Goal: Information Seeking & Learning: Check status

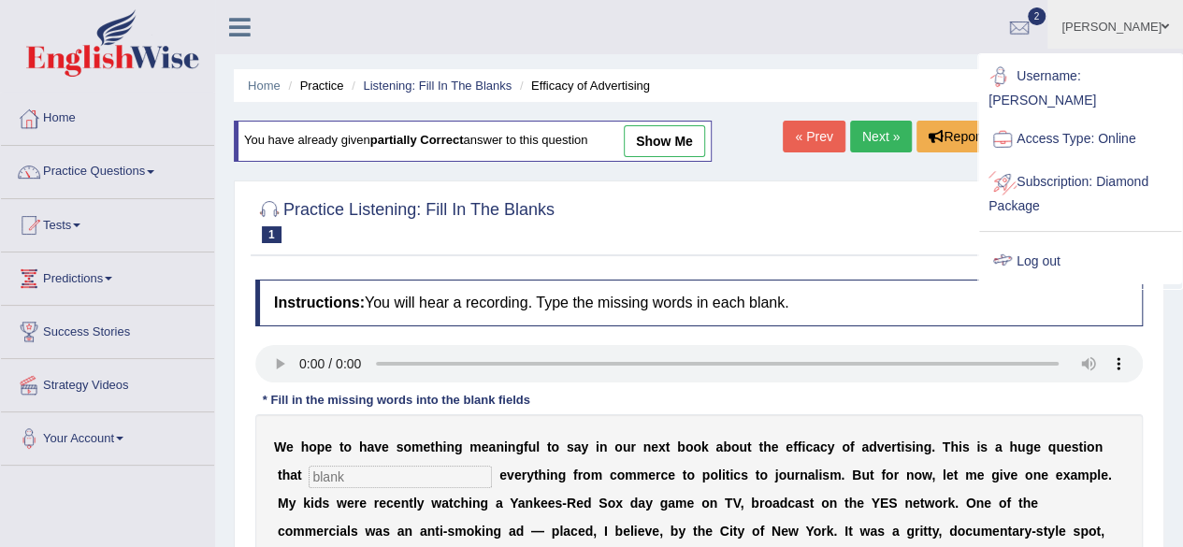
click at [1055, 255] on link "Log out" at bounding box center [1081, 261] width 202 height 43
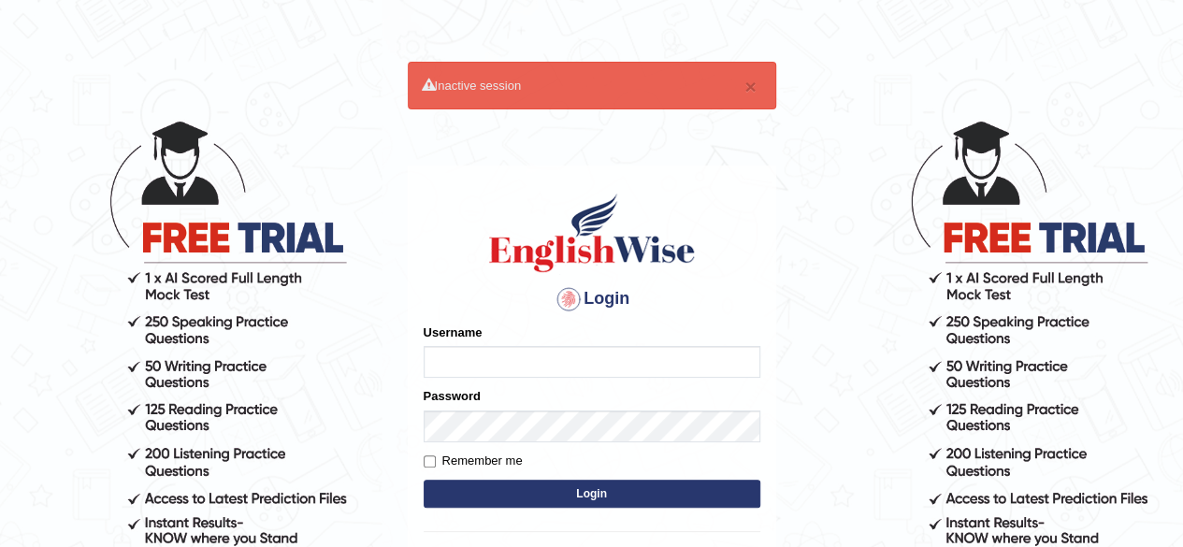
type input "ravichanapathi_parramatta"
drag, startPoint x: 554, startPoint y: 362, endPoint x: 164, endPoint y: 332, distance: 391.3
click at [177, 339] on body "× Inactive session Login Please fix the following errors: Username ravichanapat…" at bounding box center [591, 332] width 1183 height 547
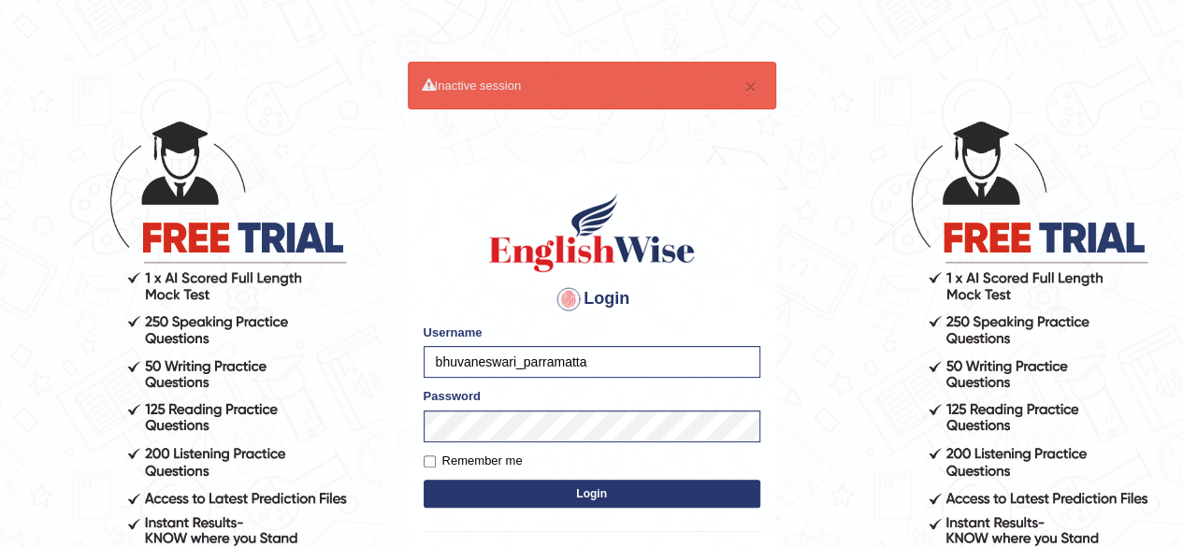
type input "bhuvaneswari_parramatta"
click at [557, 488] on button "Login" at bounding box center [592, 494] width 337 height 28
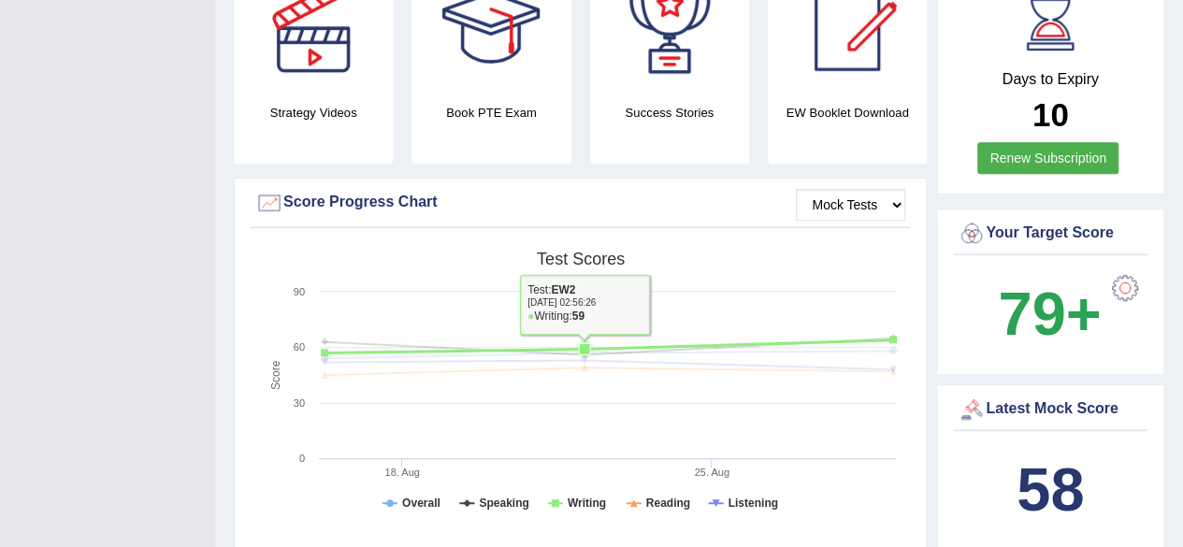
scroll to position [561, 0]
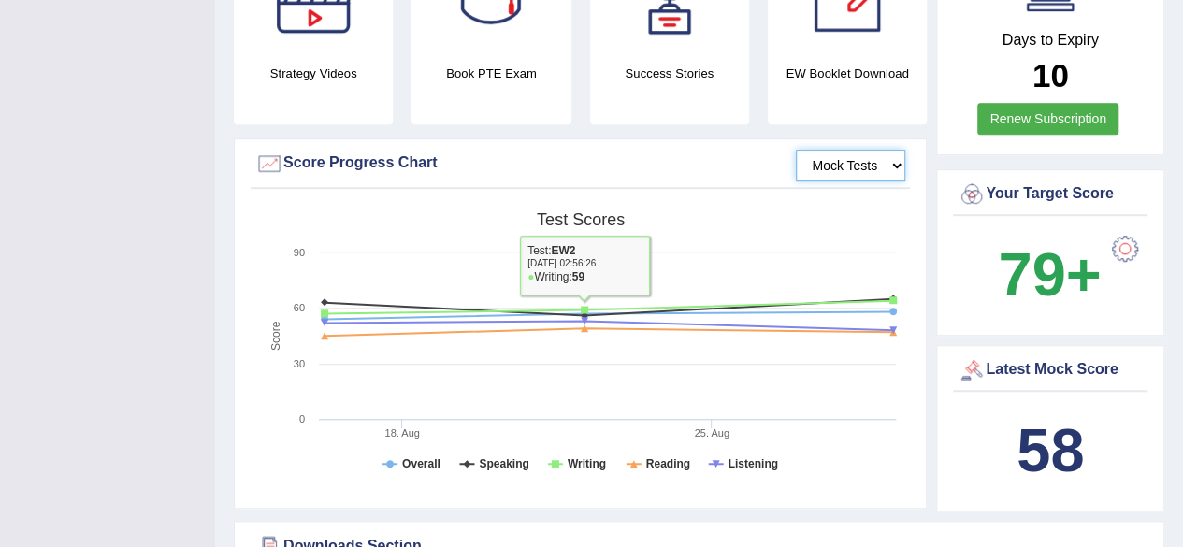
click at [866, 151] on select "Mock Tests" at bounding box center [850, 166] width 109 height 32
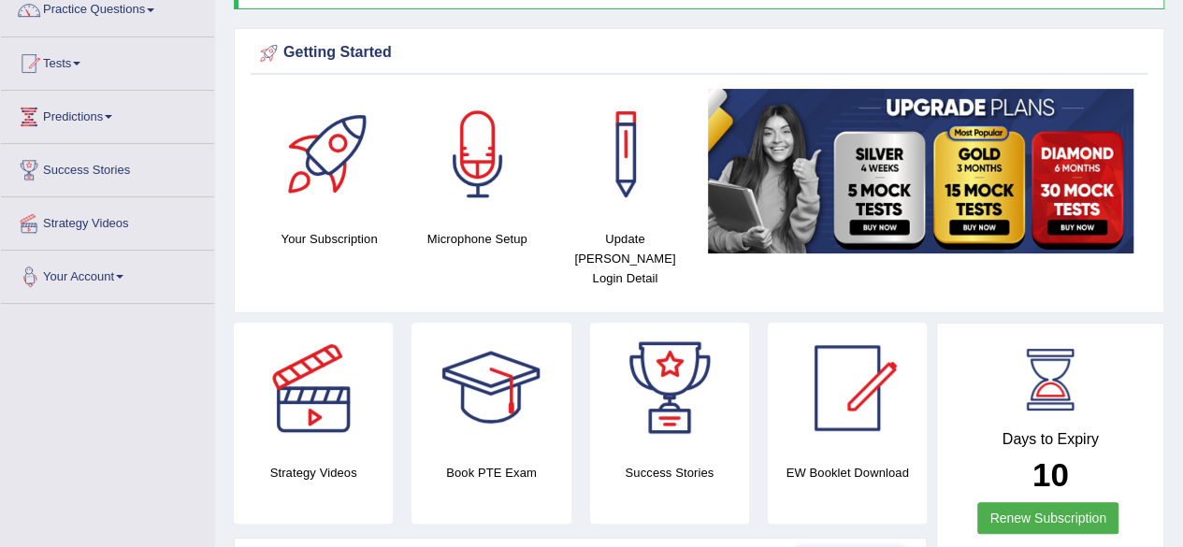
scroll to position [0, 0]
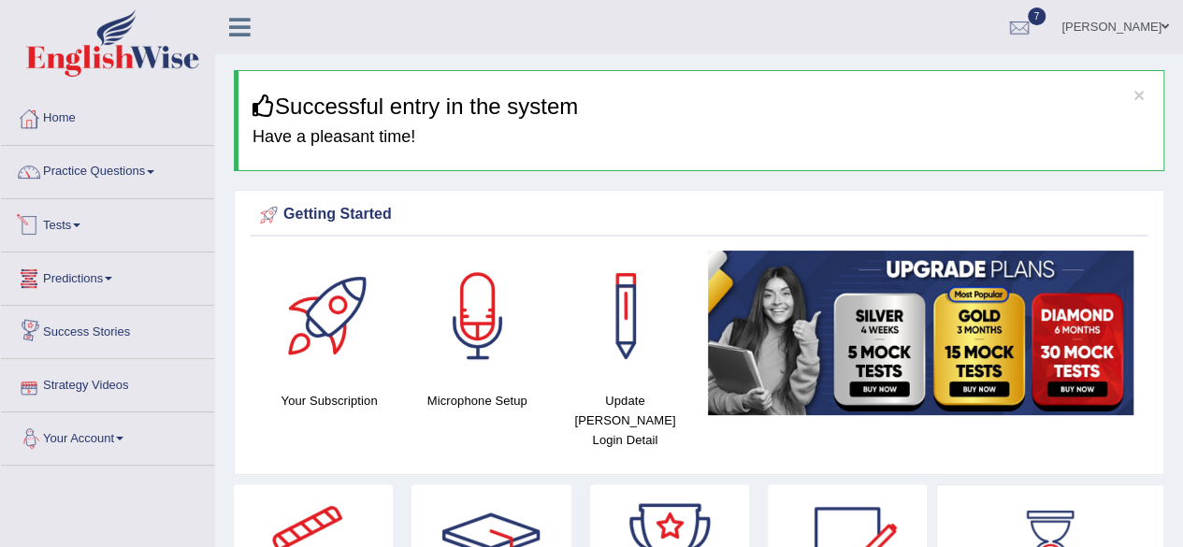
click at [80, 230] on link "Tests" at bounding box center [107, 222] width 213 height 47
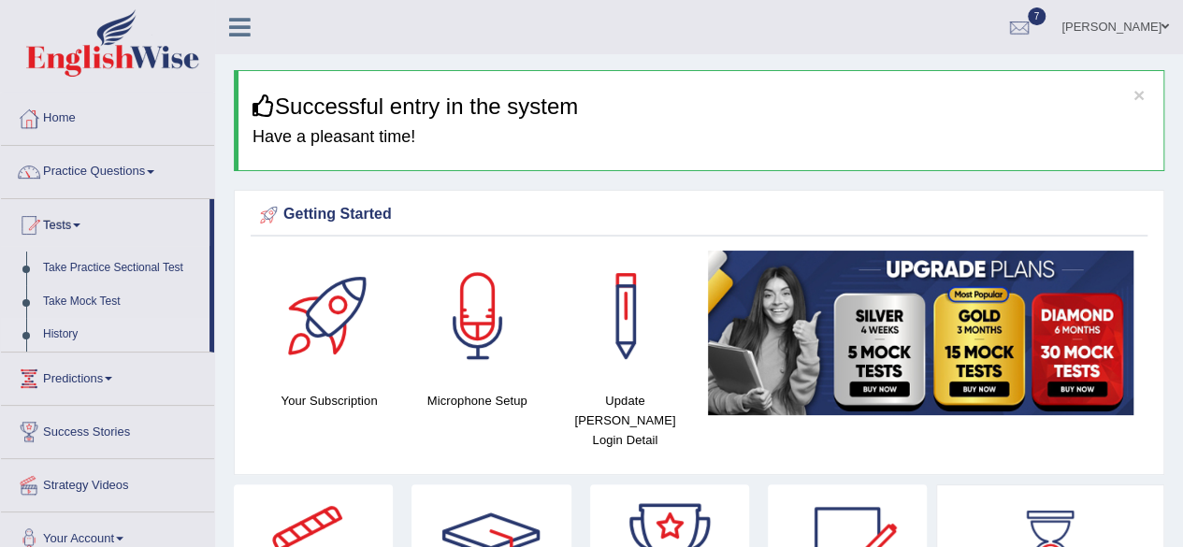
click at [51, 337] on link "History" at bounding box center [122, 335] width 175 height 34
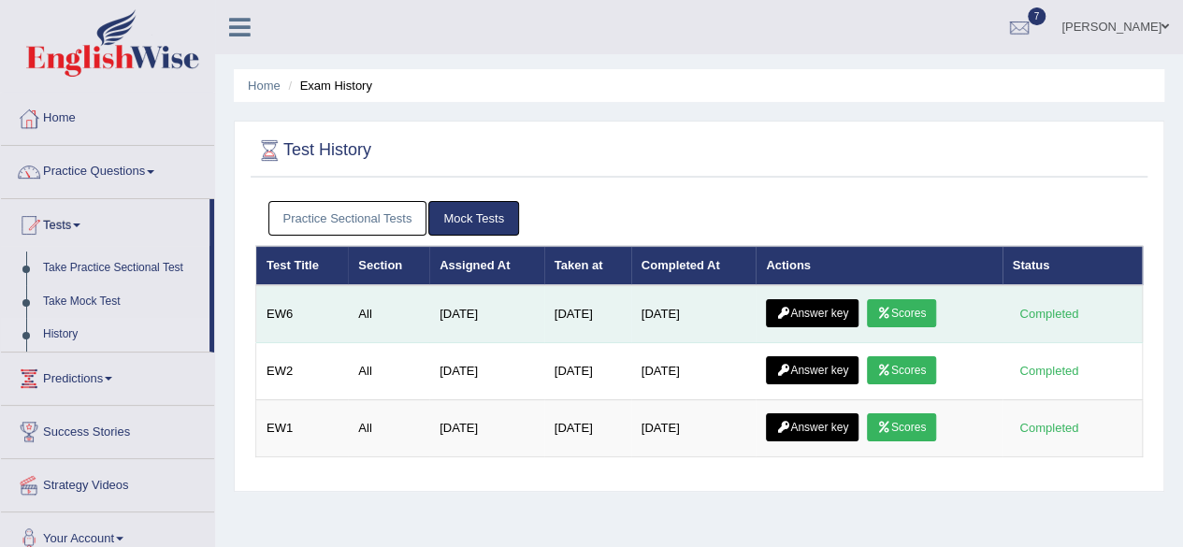
click at [904, 312] on link "Scores" at bounding box center [901, 313] width 69 height 28
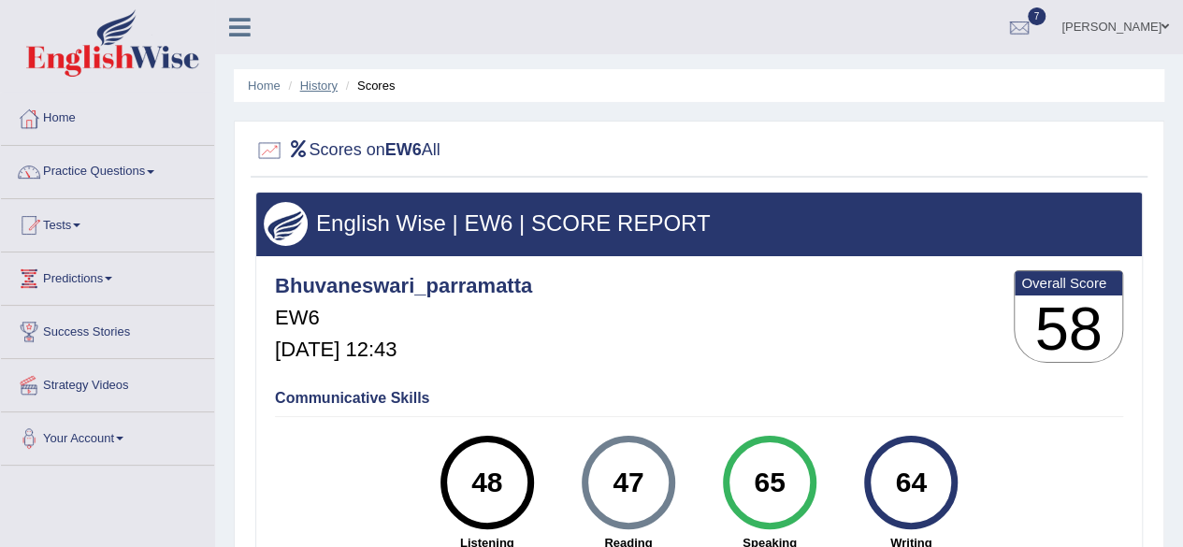
click at [333, 85] on link "History" at bounding box center [318, 86] width 37 height 14
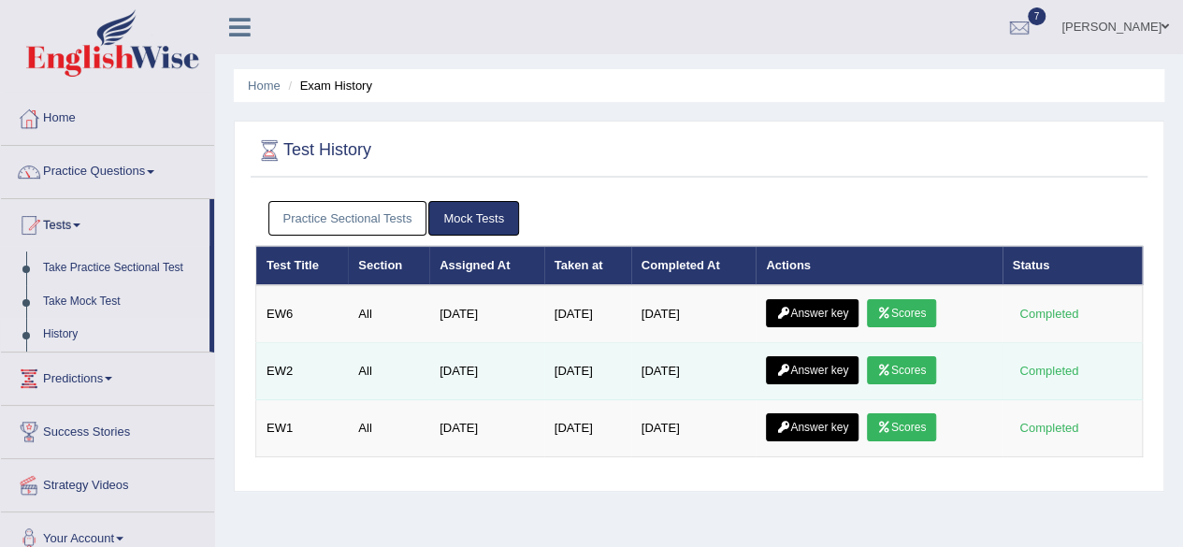
click at [928, 368] on link "Scores" at bounding box center [901, 370] width 69 height 28
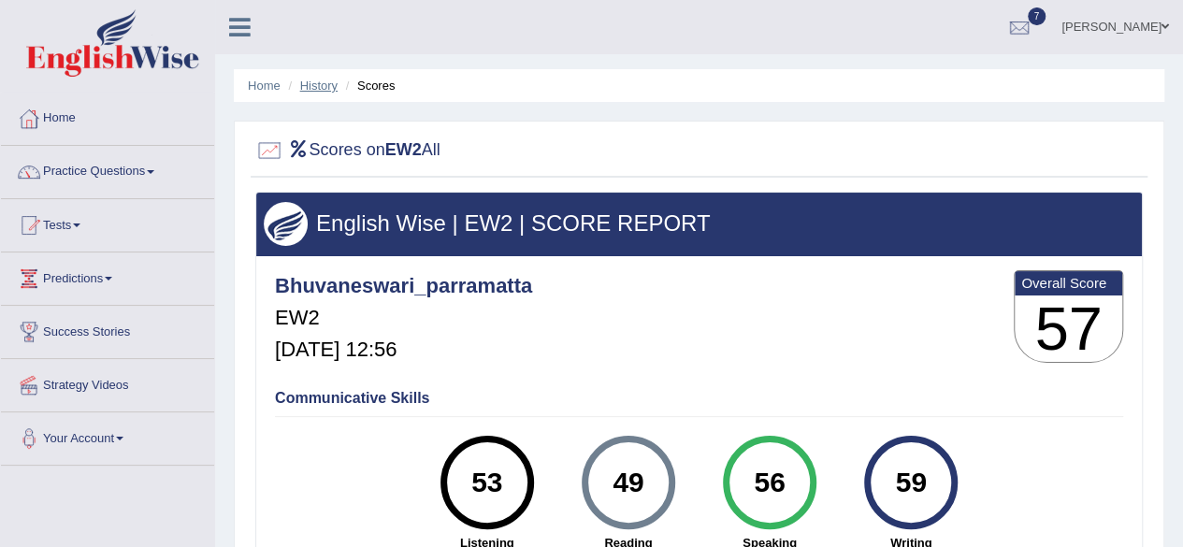
click at [322, 82] on link "History" at bounding box center [318, 86] width 37 height 14
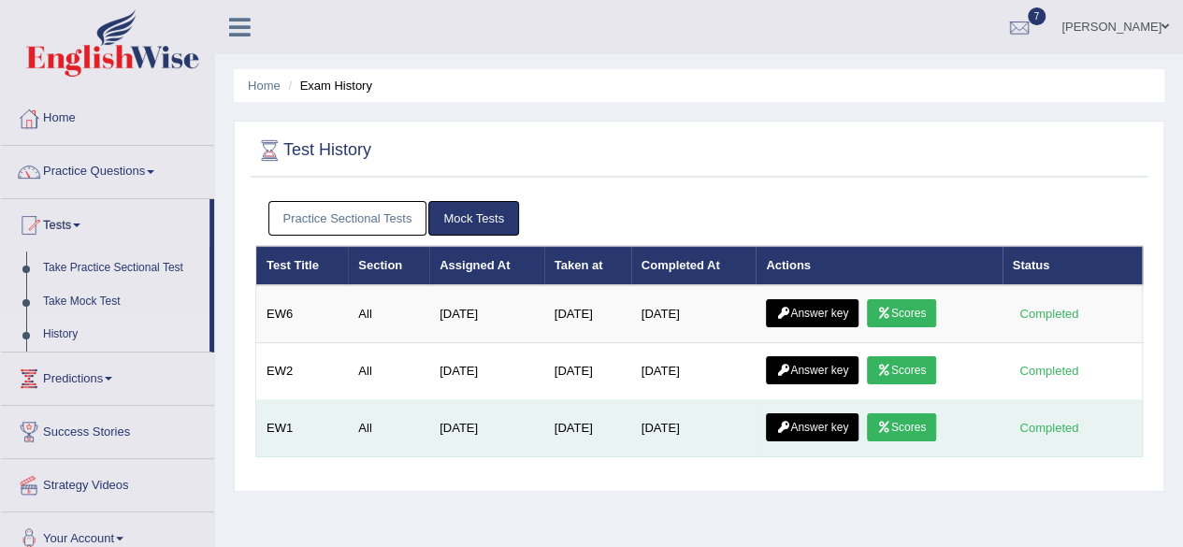
click at [909, 418] on link "Scores" at bounding box center [901, 428] width 69 height 28
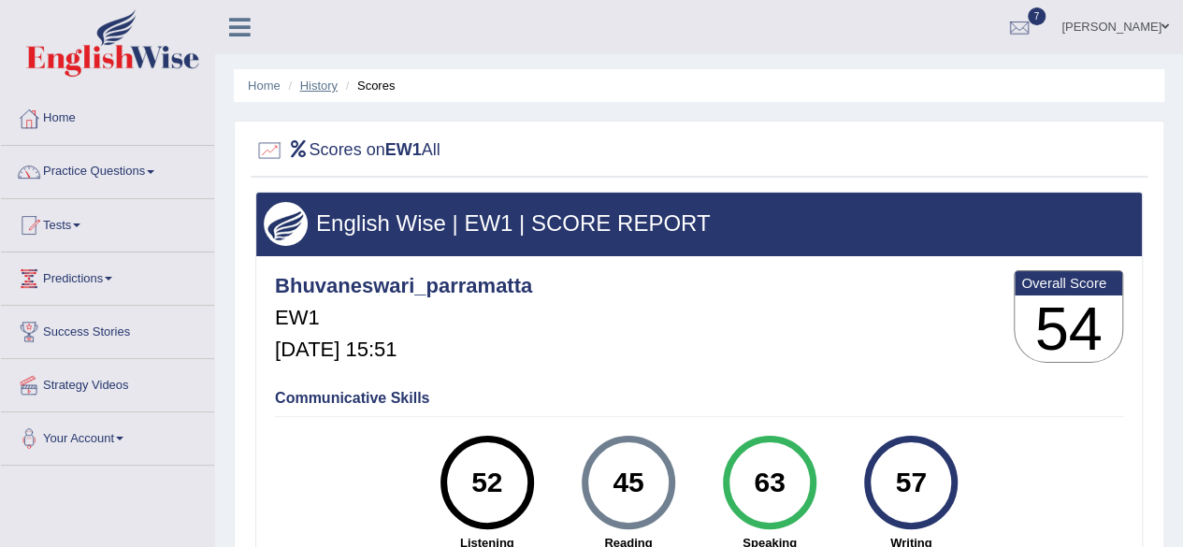
click at [327, 80] on link "History" at bounding box center [318, 86] width 37 height 14
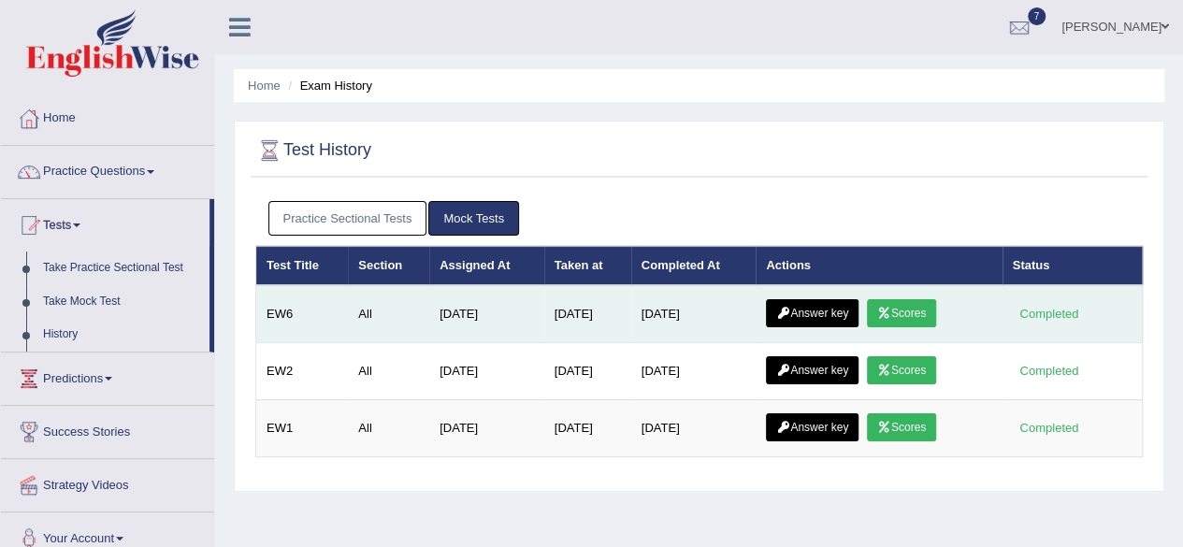
click at [927, 308] on link "Scores" at bounding box center [901, 313] width 69 height 28
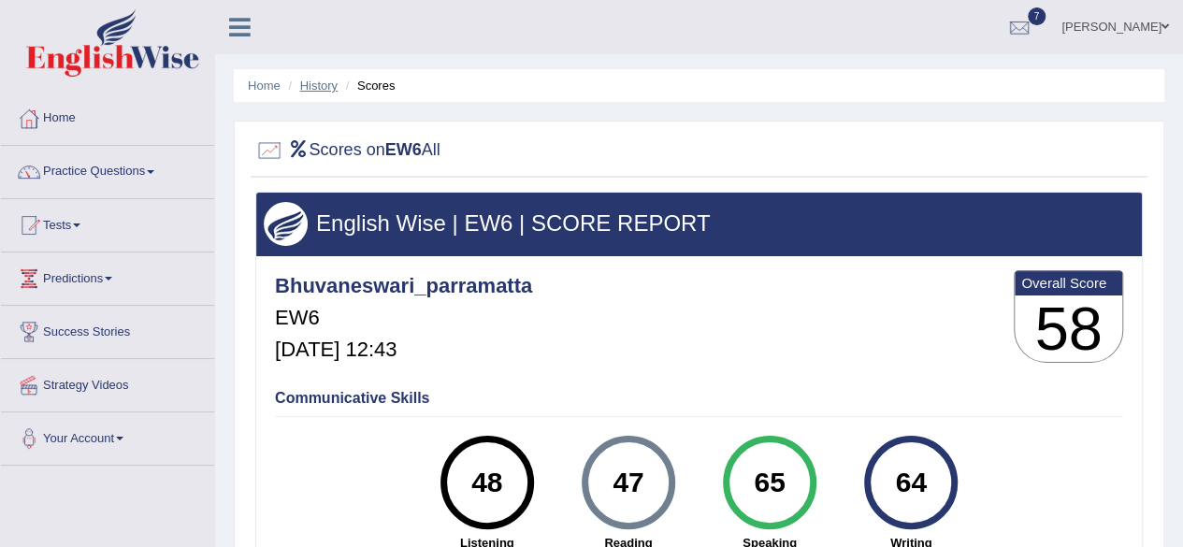
click at [327, 86] on link "History" at bounding box center [318, 86] width 37 height 14
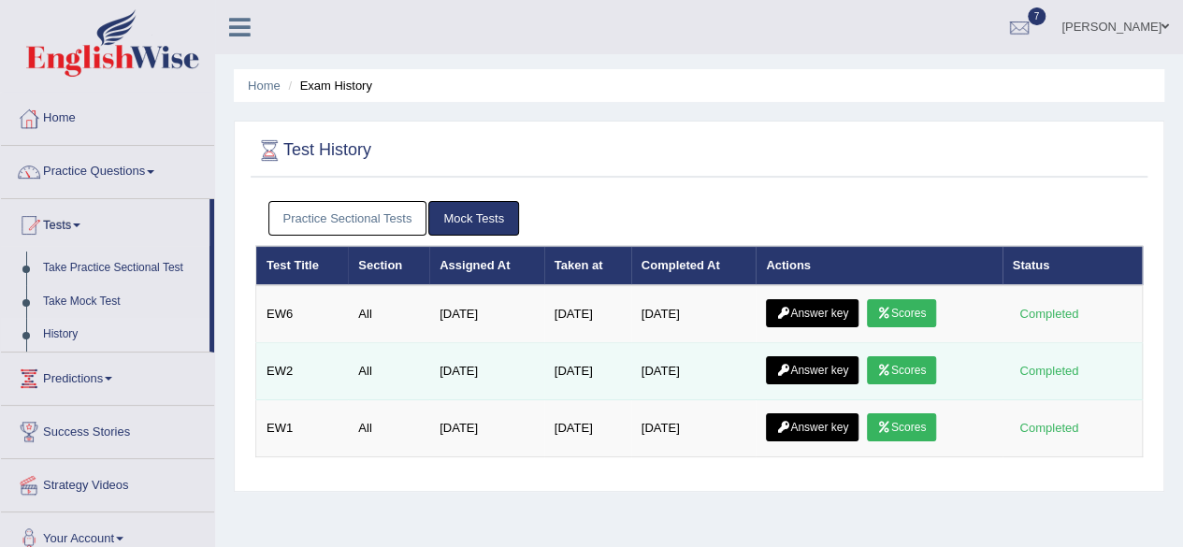
click at [910, 365] on link "Scores" at bounding box center [901, 370] width 69 height 28
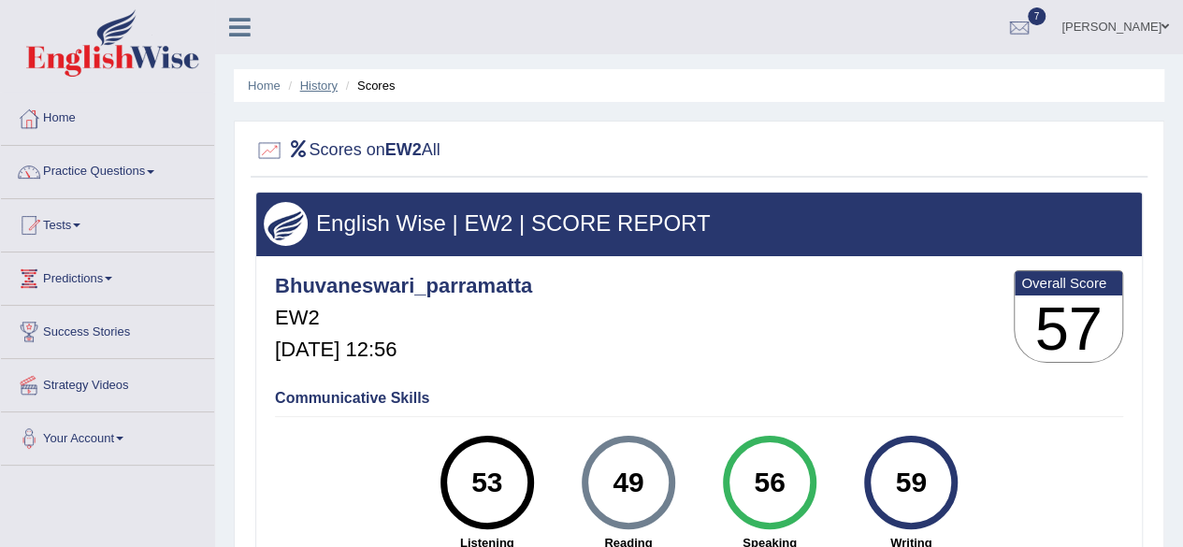
click at [317, 84] on link "History" at bounding box center [318, 86] width 37 height 14
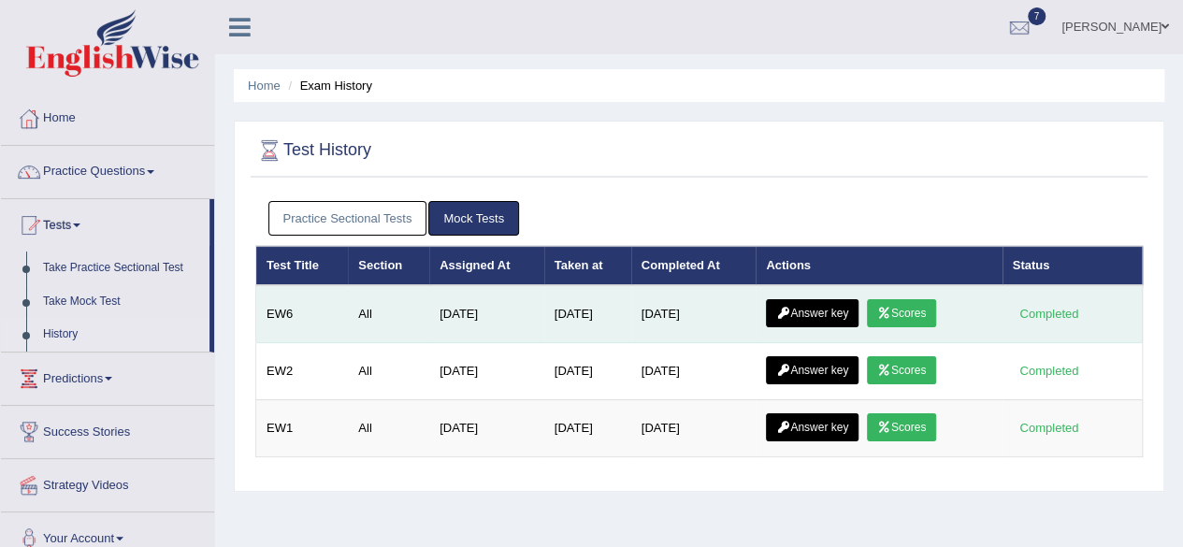
click at [924, 306] on link "Scores" at bounding box center [901, 313] width 69 height 28
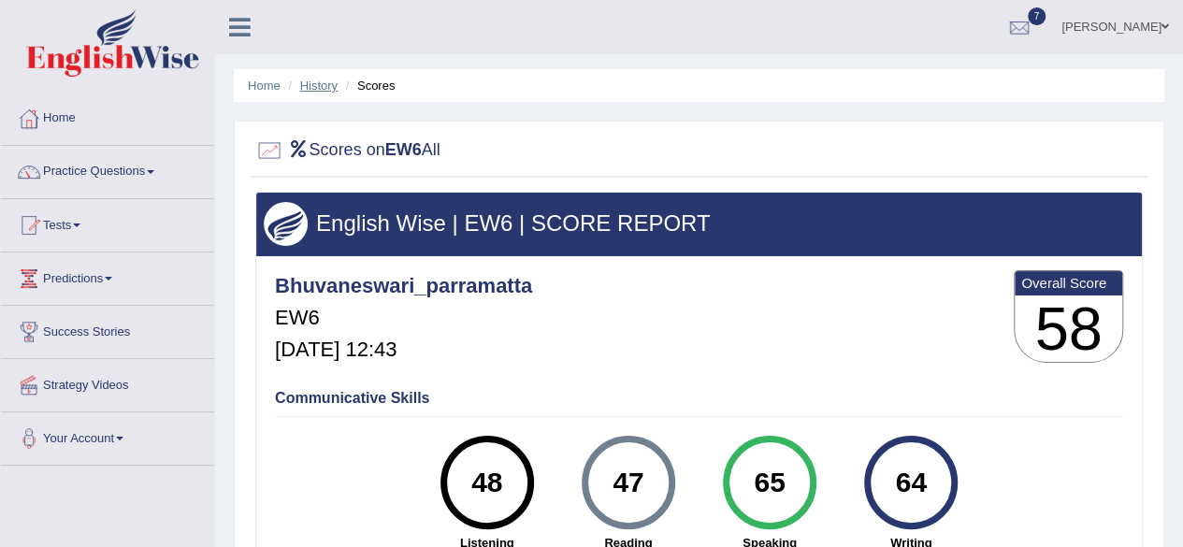
click at [323, 83] on link "History" at bounding box center [318, 86] width 37 height 14
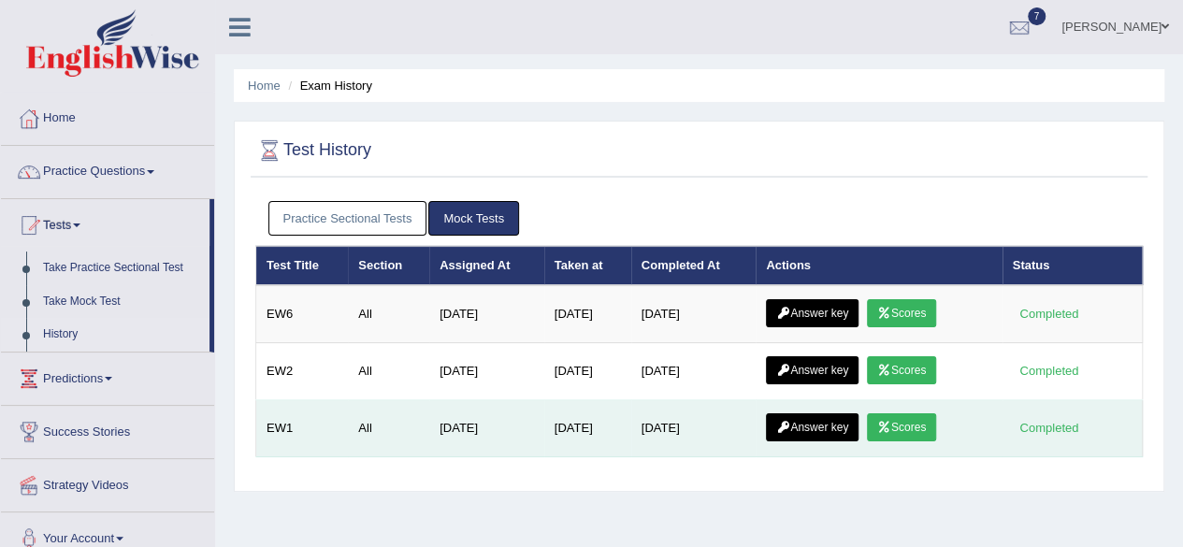
click at [901, 428] on link "Scores" at bounding box center [901, 428] width 69 height 28
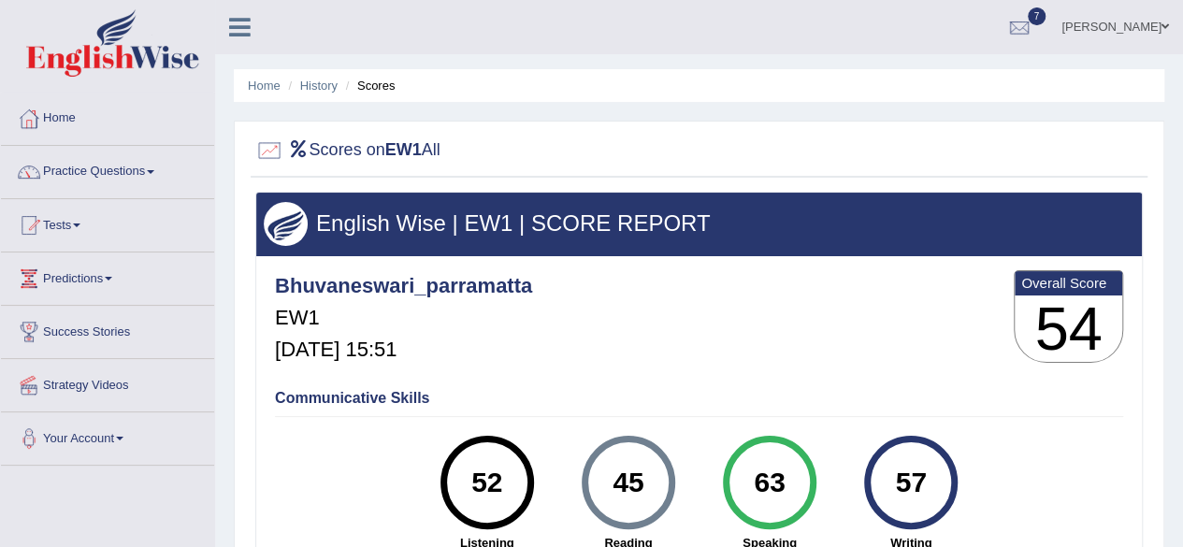
click at [305, 78] on li "History" at bounding box center [310, 86] width 54 height 18
click at [315, 83] on link "History" at bounding box center [318, 86] width 37 height 14
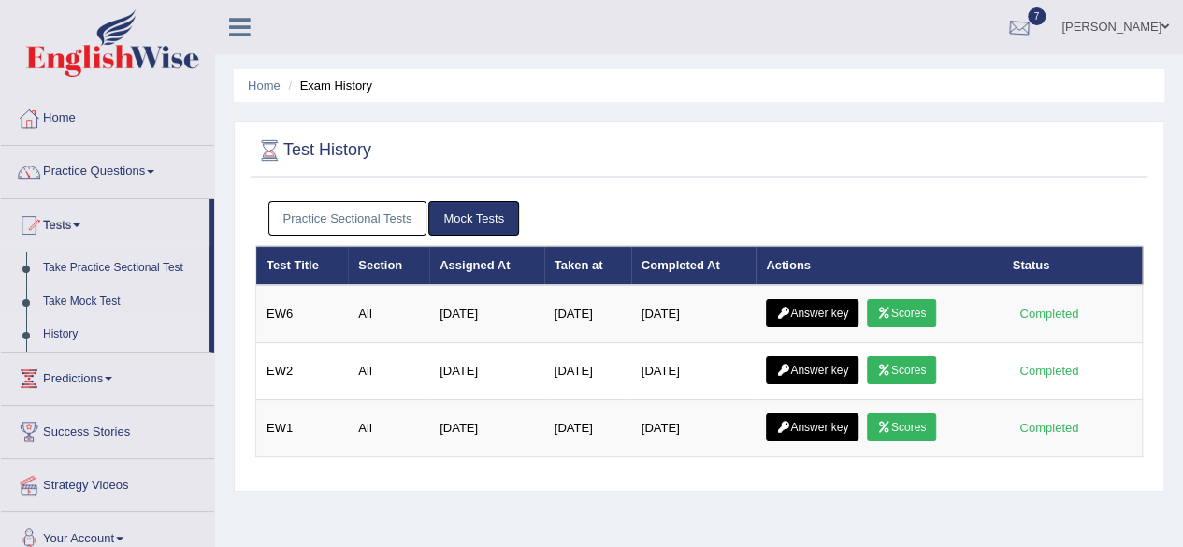
click at [1006, 31] on div at bounding box center [1020, 28] width 28 height 28
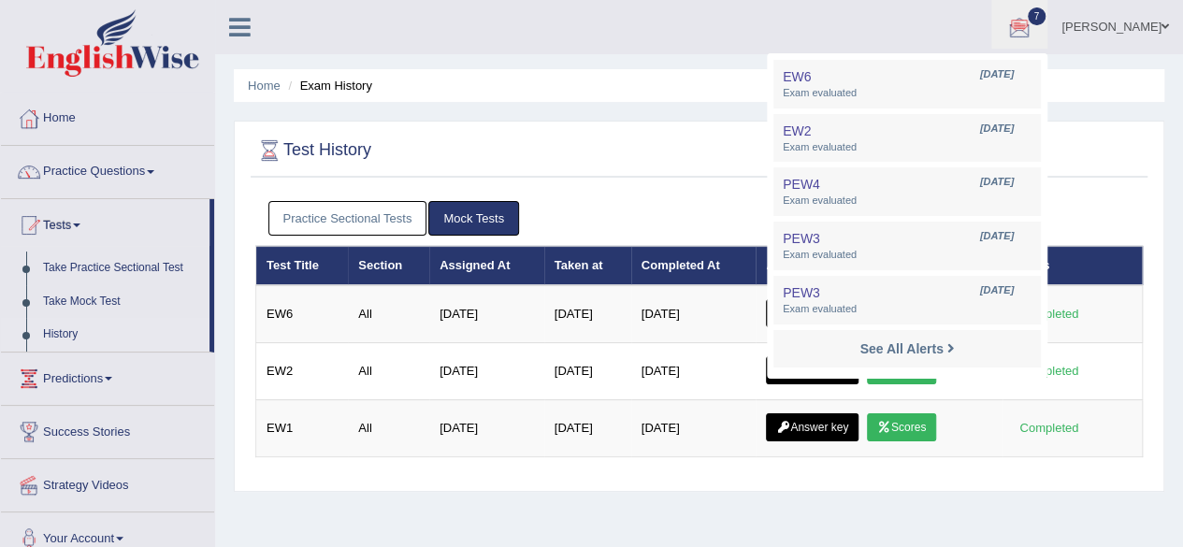
click at [1033, 128] on div "Test History Practice Sectional Tests Mock Tests Test Title Section Assigned At…" at bounding box center [699, 306] width 931 height 371
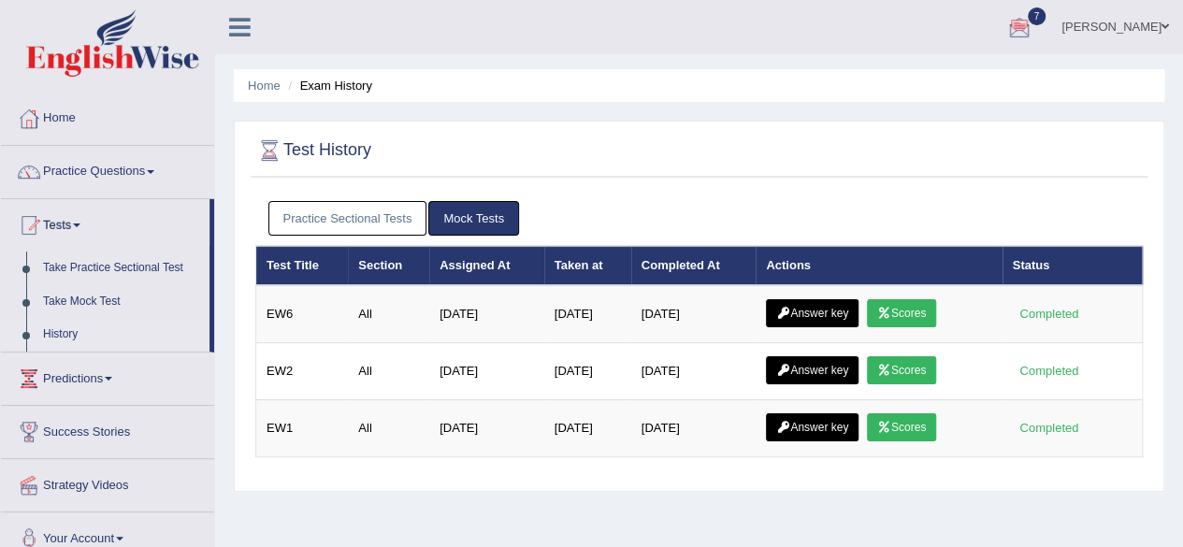
click at [397, 209] on link "Practice Sectional Tests" at bounding box center [348, 218] width 159 height 35
